Goal: Information Seeking & Learning: Learn about a topic

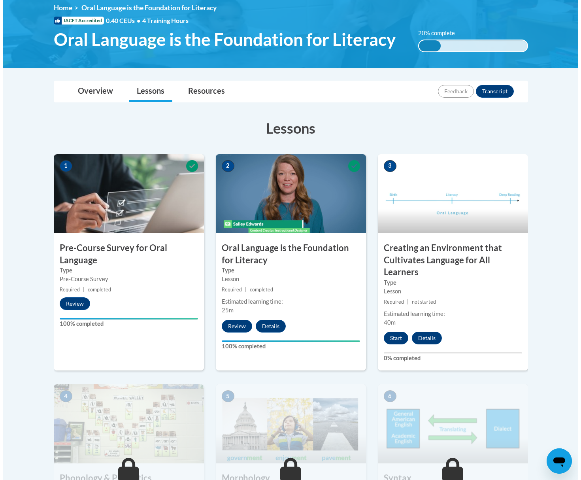
scroll to position [112, 0]
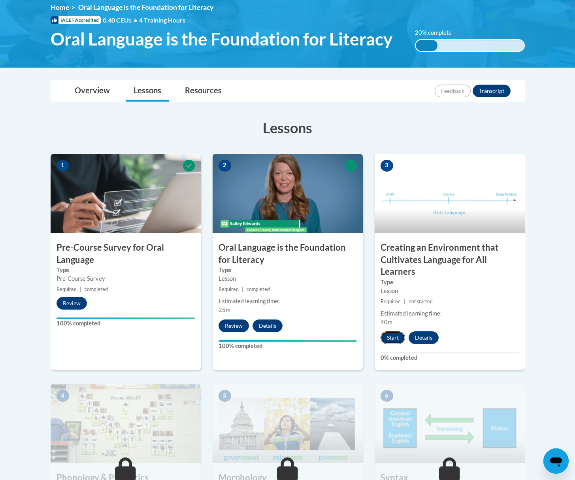
click at [395, 336] on button "Start" at bounding box center [393, 337] width 25 height 13
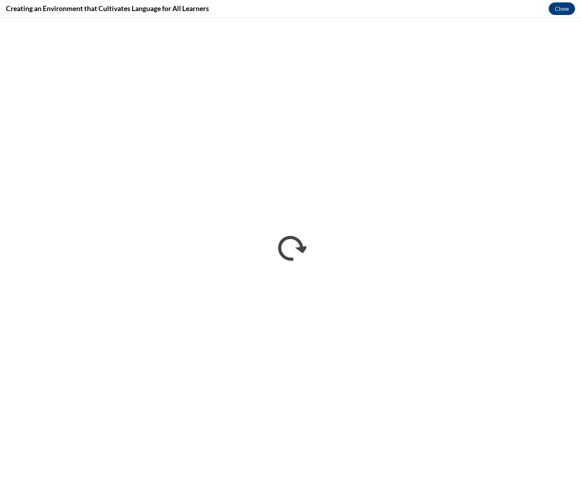
scroll to position [0, 0]
